Goal: Task Accomplishment & Management: Use online tool/utility

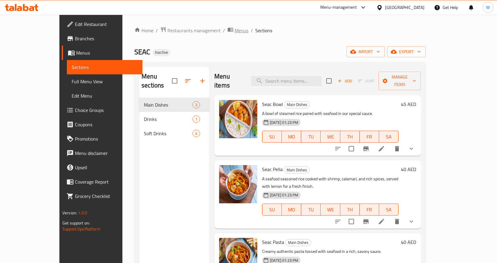
click at [235, 28] on span "Menus" at bounding box center [242, 30] width 14 height 7
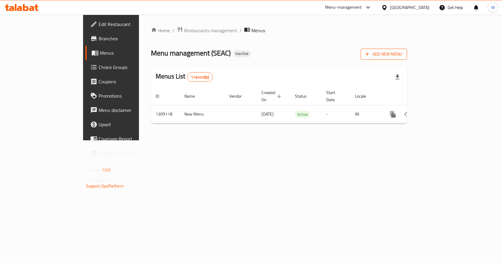
click at [402, 54] on span "Add New Menu" at bounding box center [383, 53] width 37 height 7
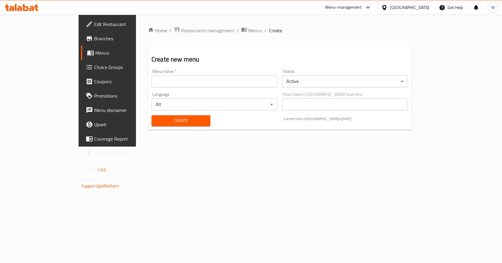
click at [196, 79] on input "text" at bounding box center [214, 82] width 126 height 12
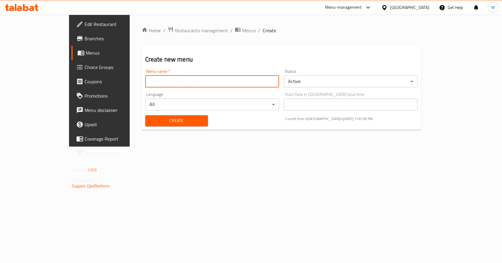
type input "New"
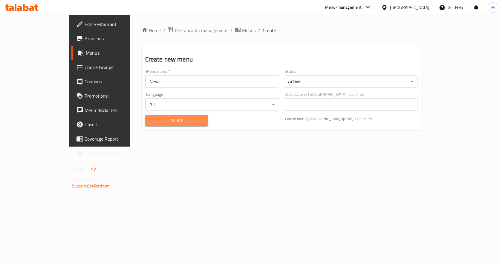
click at [154, 118] on span "Create" at bounding box center [176, 120] width 53 height 7
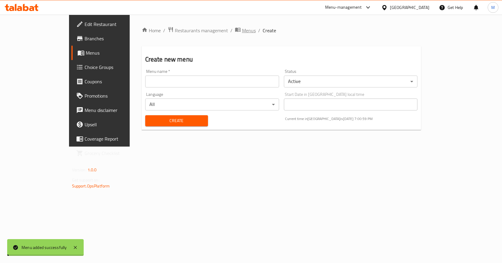
click at [242, 28] on span "Menus" at bounding box center [249, 30] width 14 height 7
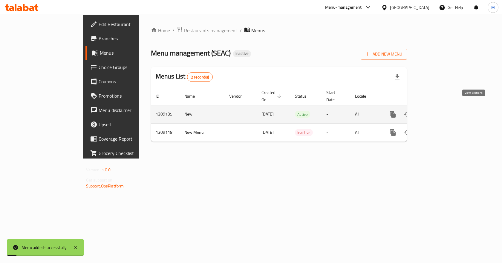
click at [439, 111] on icon "enhanced table" at bounding box center [435, 114] width 7 height 7
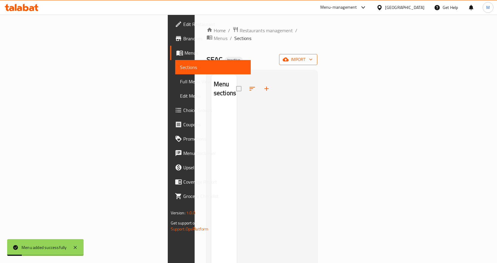
click at [313, 56] on span "import" at bounding box center [298, 59] width 29 height 7
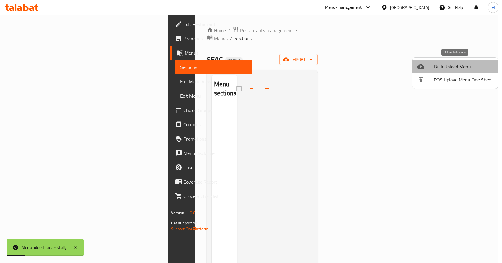
click at [461, 69] on span "Bulk Upload Menu" at bounding box center [463, 66] width 59 height 7
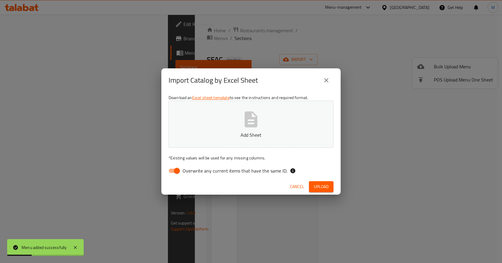
click at [170, 169] on input "Overwrite any current items that have the same ID." at bounding box center [177, 170] width 34 height 11
checkbox input "false"
click at [268, 79] on div "Import Catalog by Excel Sheet" at bounding box center [250, 80] width 165 height 14
click at [326, 189] on span "Upload" at bounding box center [321, 186] width 15 height 7
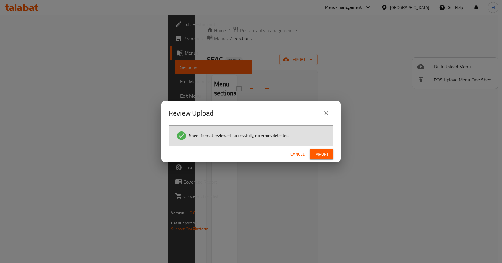
click at [321, 152] on span "Import" at bounding box center [321, 153] width 14 height 7
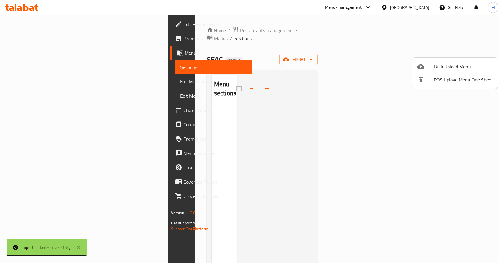
click at [233, 56] on div at bounding box center [251, 131] width 502 height 263
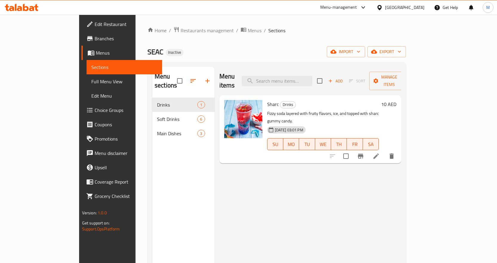
click at [91, 84] on span "Full Menu View" at bounding box center [124, 81] width 66 height 7
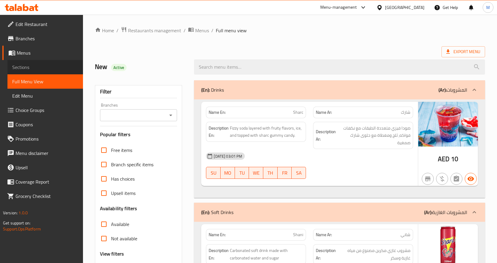
click at [52, 66] on span "Sections" at bounding box center [45, 67] width 66 height 7
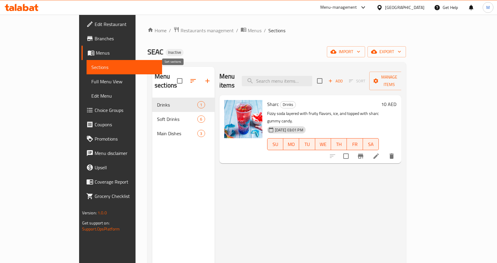
click at [190, 77] on icon "button" at bounding box center [193, 80] width 7 height 7
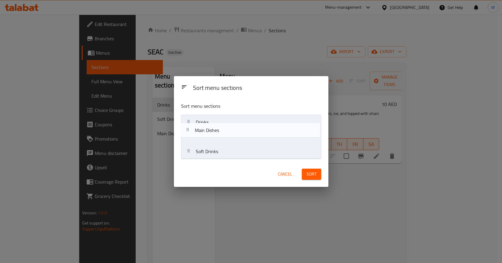
drag, startPoint x: 217, startPoint y: 146, endPoint x: 215, endPoint y: 120, distance: 25.4
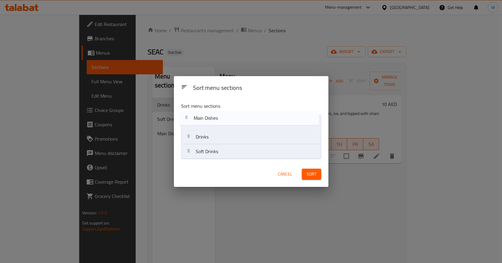
click at [215, 120] on nav "Drinks Soft Drinks Main Dishes" at bounding box center [251, 137] width 140 height 44
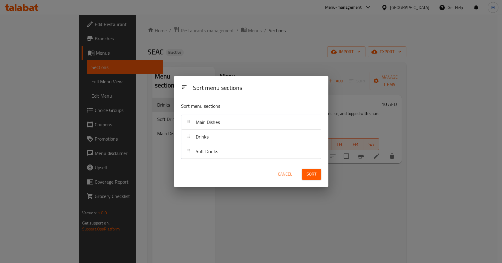
click at [315, 178] on span "Sort" at bounding box center [311, 173] width 10 height 7
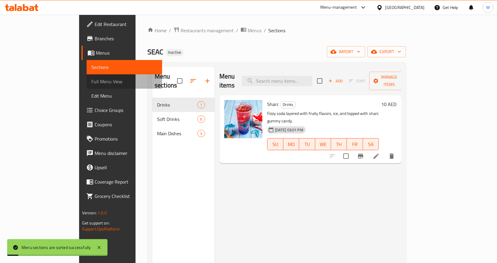
click at [91, 79] on span "Full Menu View" at bounding box center [124, 81] width 66 height 7
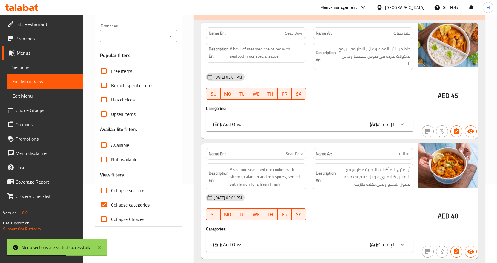
scroll to position [90, 0]
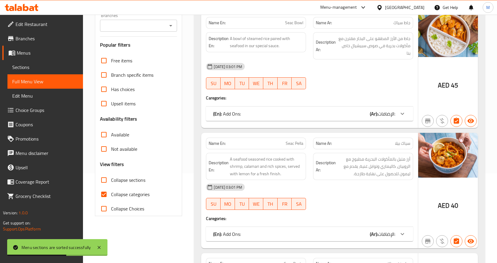
click at [115, 196] on span "Collapse categories" at bounding box center [130, 194] width 39 height 7
click at [111, 196] on input "Collapse categories" at bounding box center [104, 194] width 14 height 14
checkbox input "false"
